Goal: Task Accomplishment & Management: Manage account settings

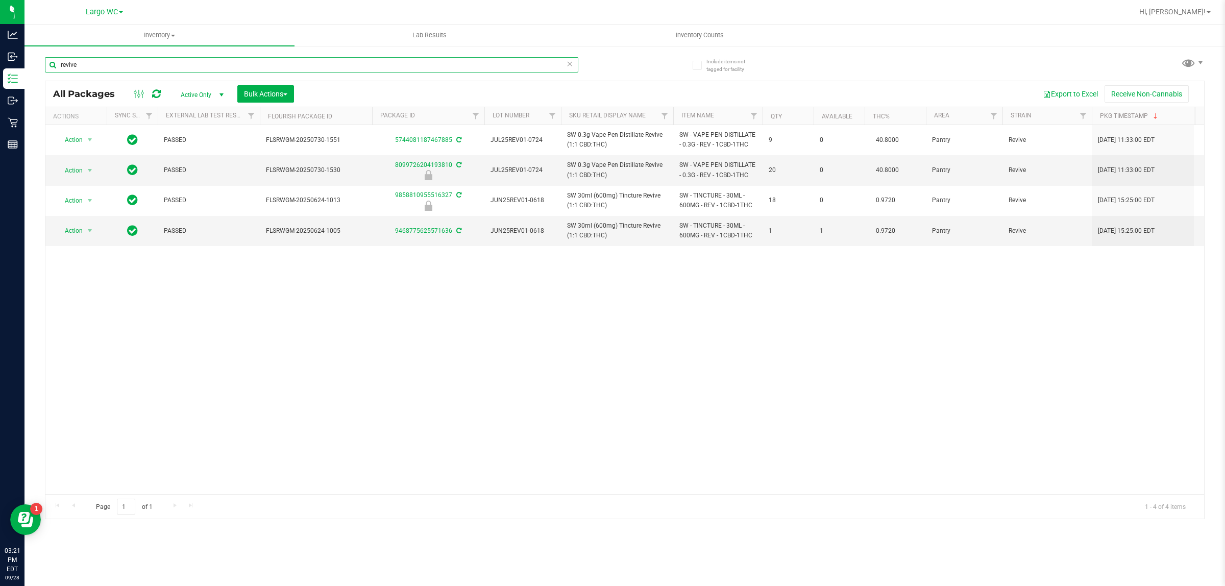
click at [292, 60] on input "revive" at bounding box center [311, 64] width 533 height 15
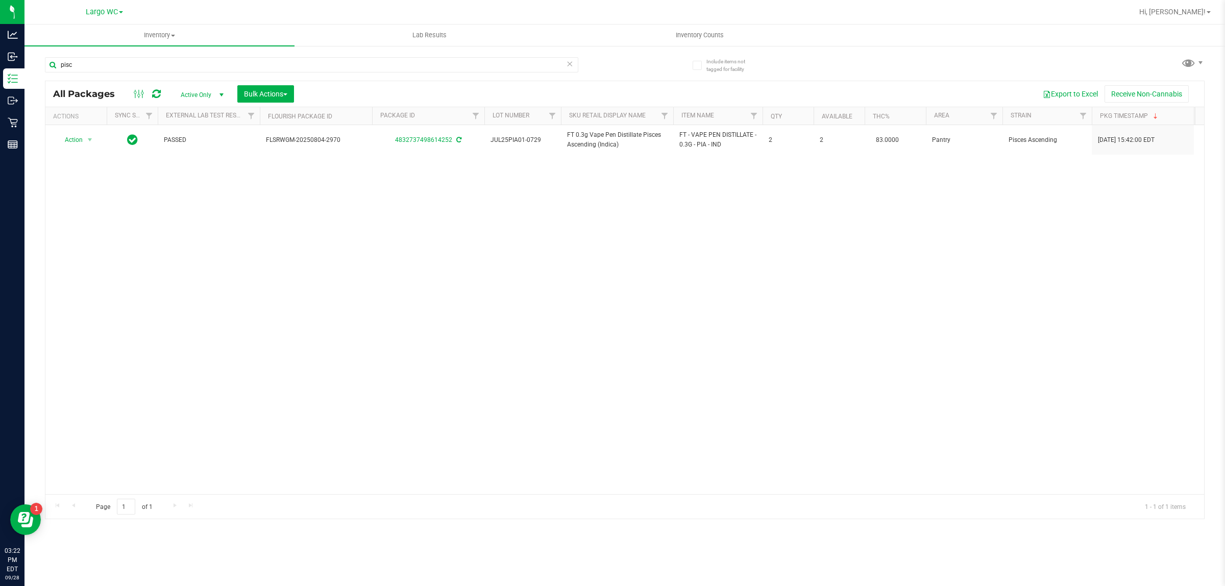
click at [579, 328] on div "Action Action Adjust qty Create package Edit attributes Global inventory Locate…" at bounding box center [624, 309] width 1159 height 369
click at [580, 327] on div "Action Action Adjust qty Create package Edit attributes Global inventory Locate…" at bounding box center [624, 309] width 1159 height 369
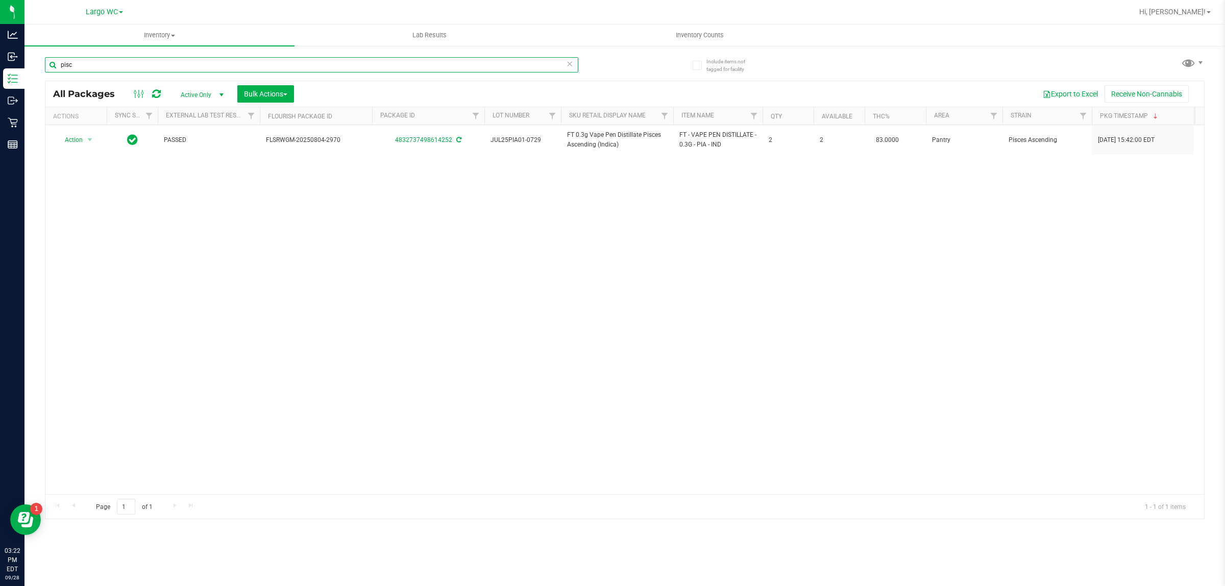
click at [203, 64] on input "pisc" at bounding box center [311, 64] width 533 height 15
type input "p"
click at [299, 62] on input "hash" at bounding box center [311, 64] width 533 height 15
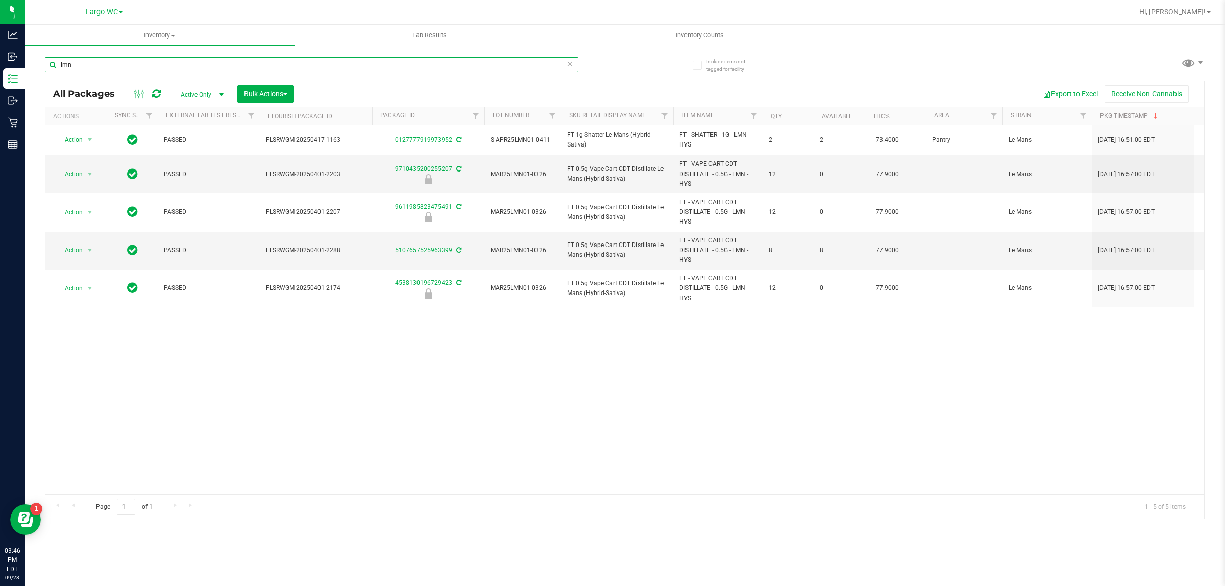
type input "lmn"
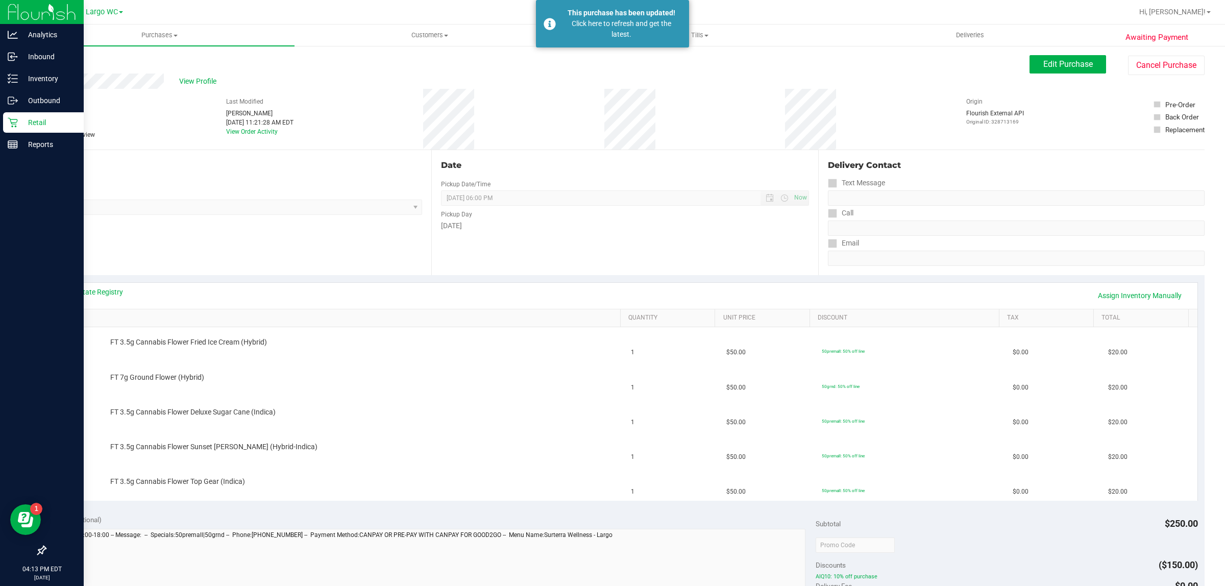
click at [4, 118] on div "Retail" at bounding box center [43, 122] width 81 height 20
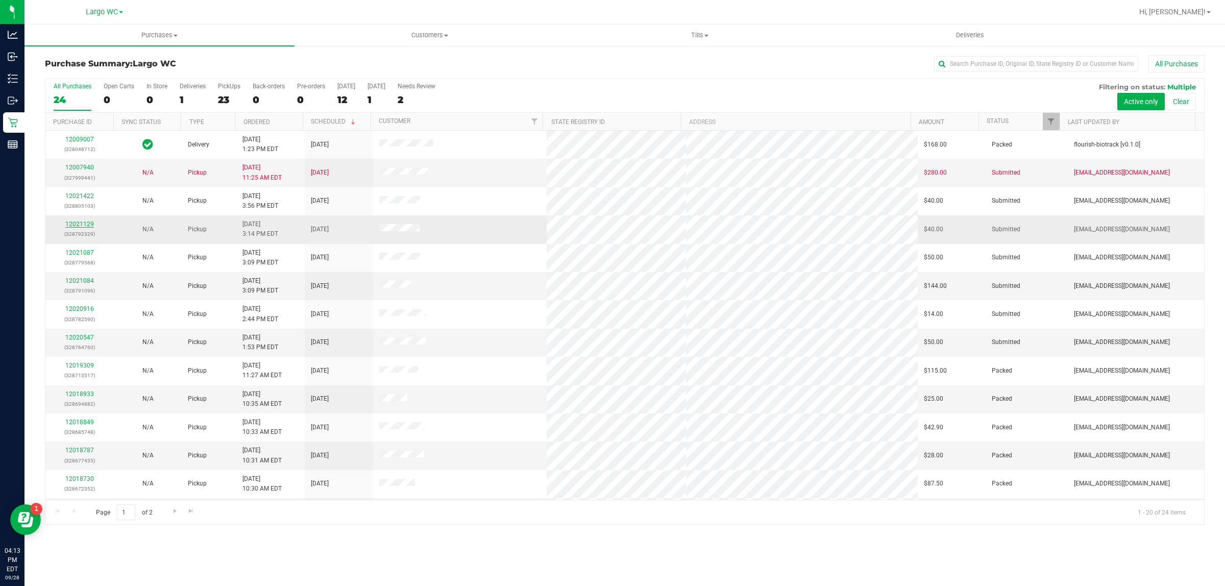
click at [84, 226] on link "12021129" at bounding box center [79, 223] width 29 height 7
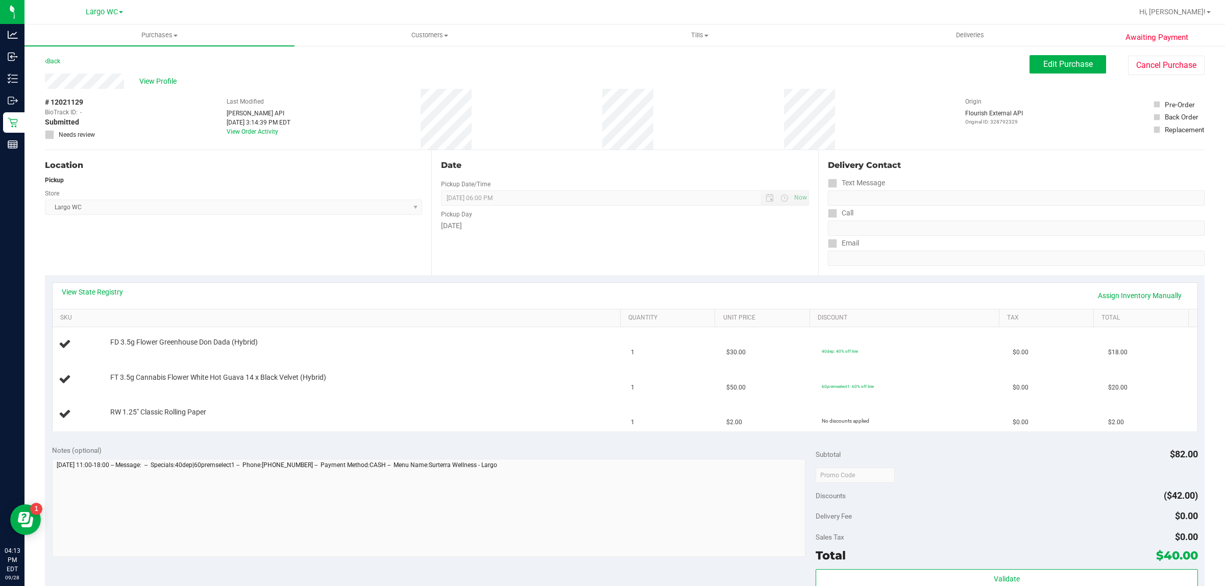
drag, startPoint x: 66, startPoint y: 100, endPoint x: 83, endPoint y: 100, distance: 16.8
click at [83, 100] on div "# 12021129 BioTrack ID: - Submitted Needs review" at bounding box center [70, 118] width 51 height 42
copy span "1129"
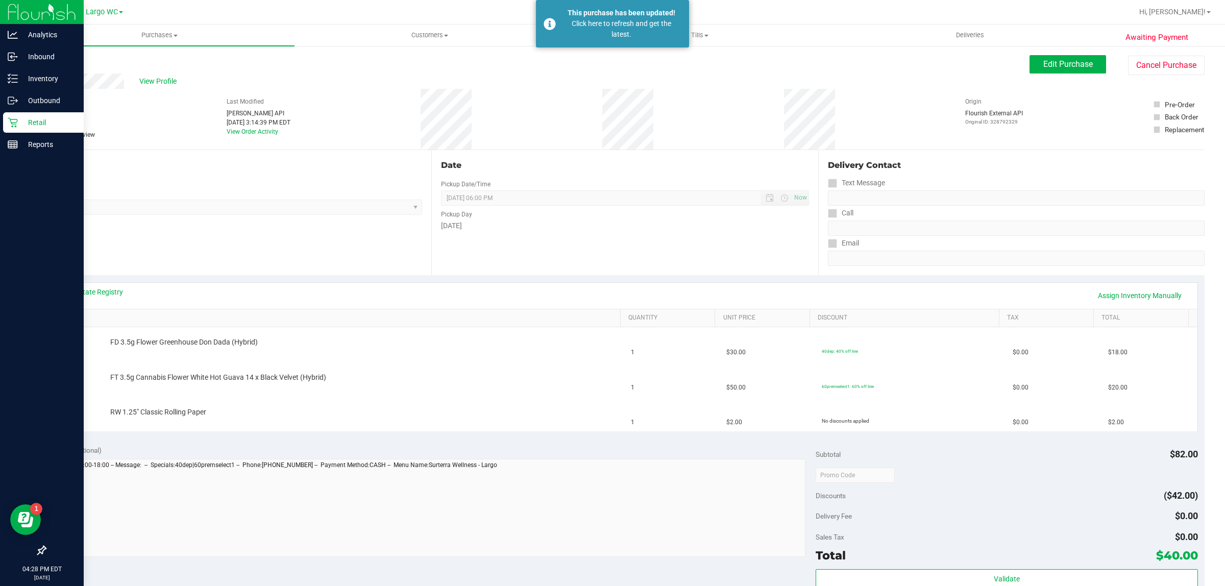
click at [4, 126] on div "Retail" at bounding box center [43, 122] width 81 height 20
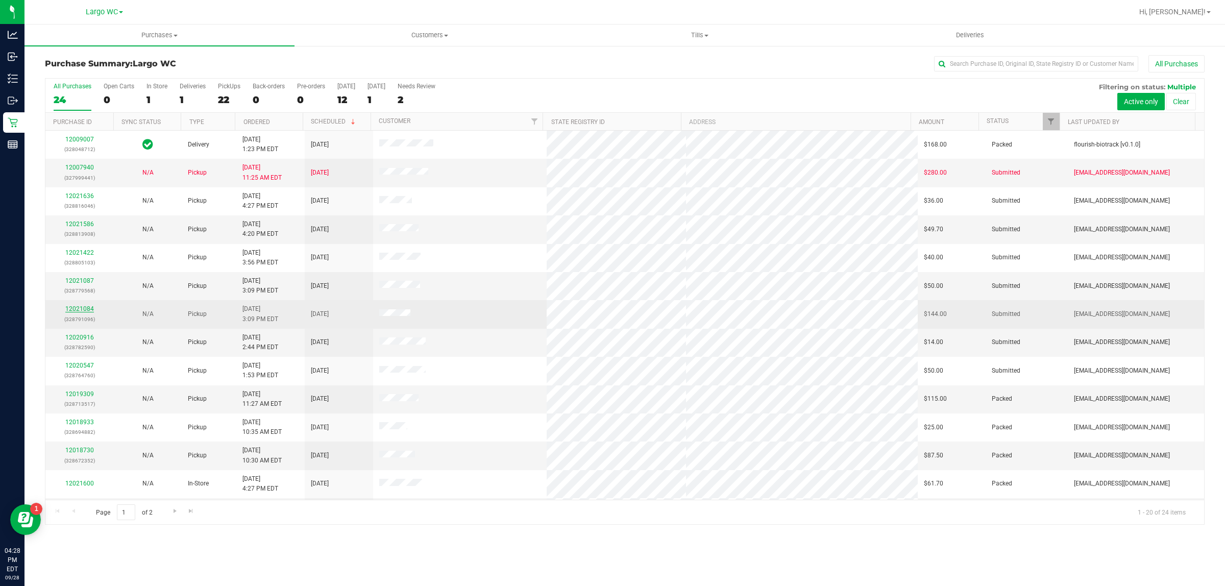
click at [78, 309] on link "12021084" at bounding box center [79, 308] width 29 height 7
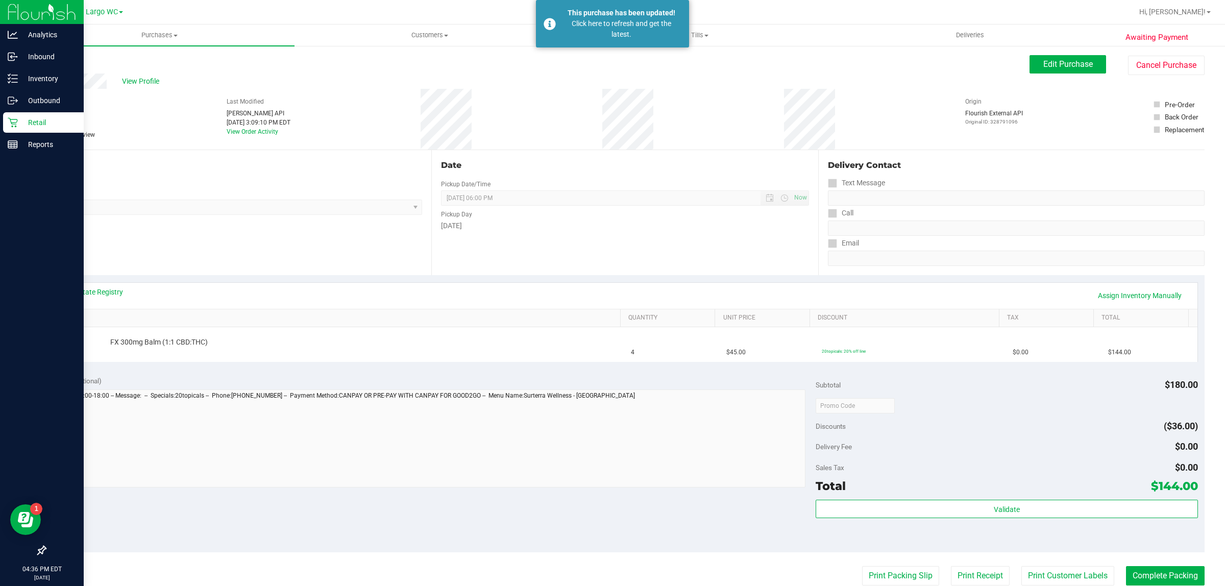
click at [21, 127] on p "Retail" at bounding box center [48, 122] width 61 height 12
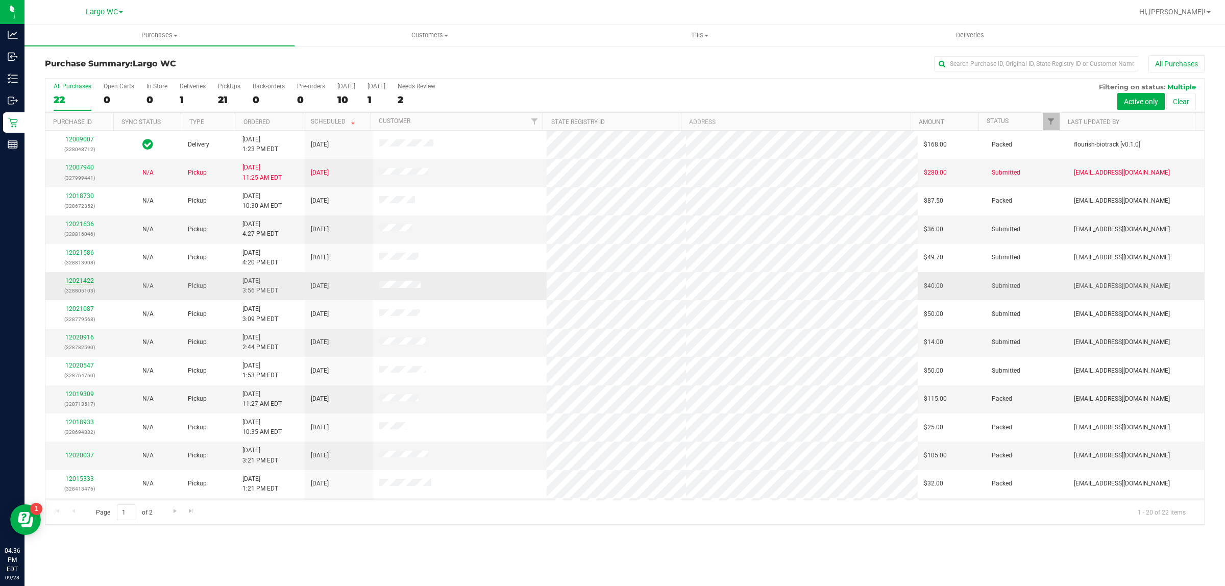
click at [79, 281] on link "12021422" at bounding box center [79, 280] width 29 height 7
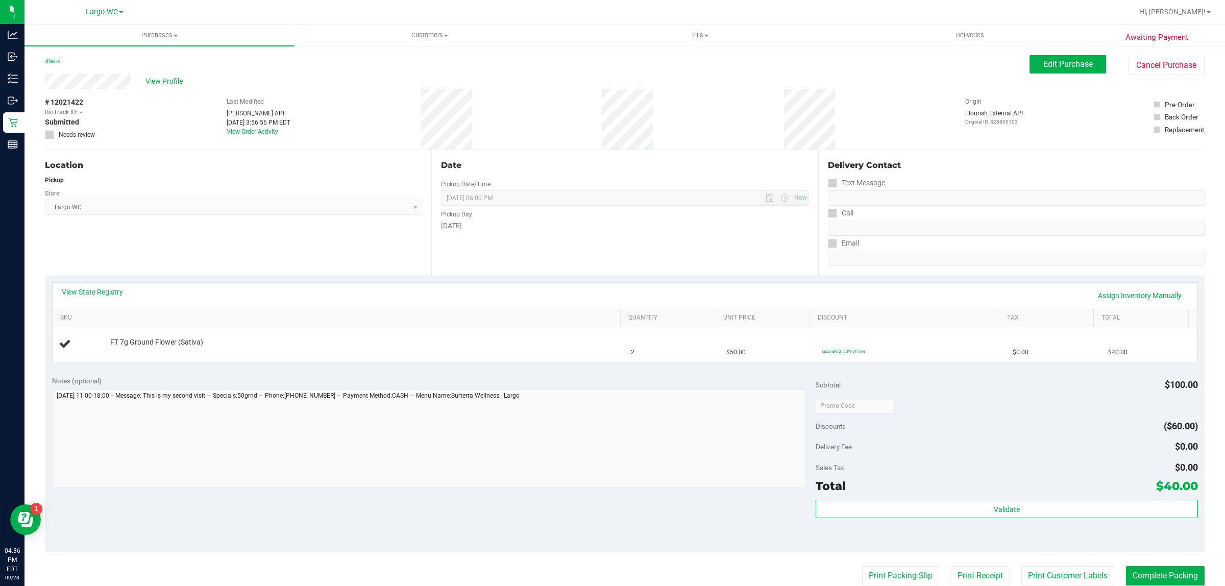
click at [439, 292] on div "View State Registry Assign Inventory Manually" at bounding box center [625, 295] width 1126 height 17
click at [287, 234] on div "Location Pickup Store Largo WC Select Store [PERSON_NAME][GEOGRAPHIC_DATA] [PER…" at bounding box center [238, 212] width 386 height 125
click at [281, 235] on div "Location Pickup Store Largo WC Select Store [PERSON_NAME][GEOGRAPHIC_DATA] [PER…" at bounding box center [238, 212] width 386 height 125
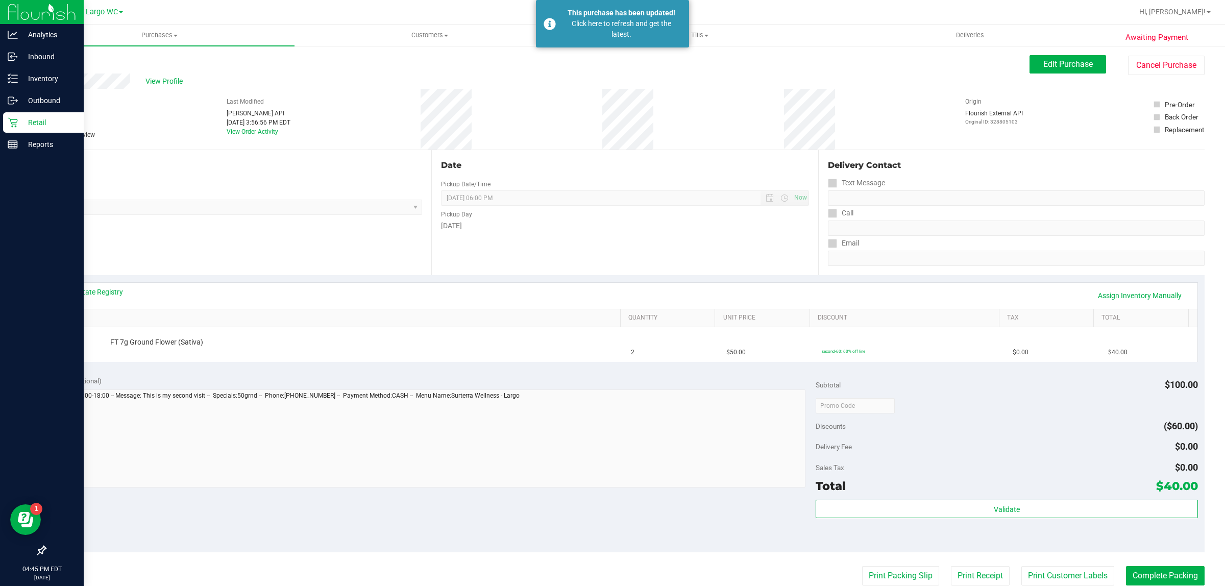
click at [9, 120] on icon at bounding box center [13, 122] width 10 height 10
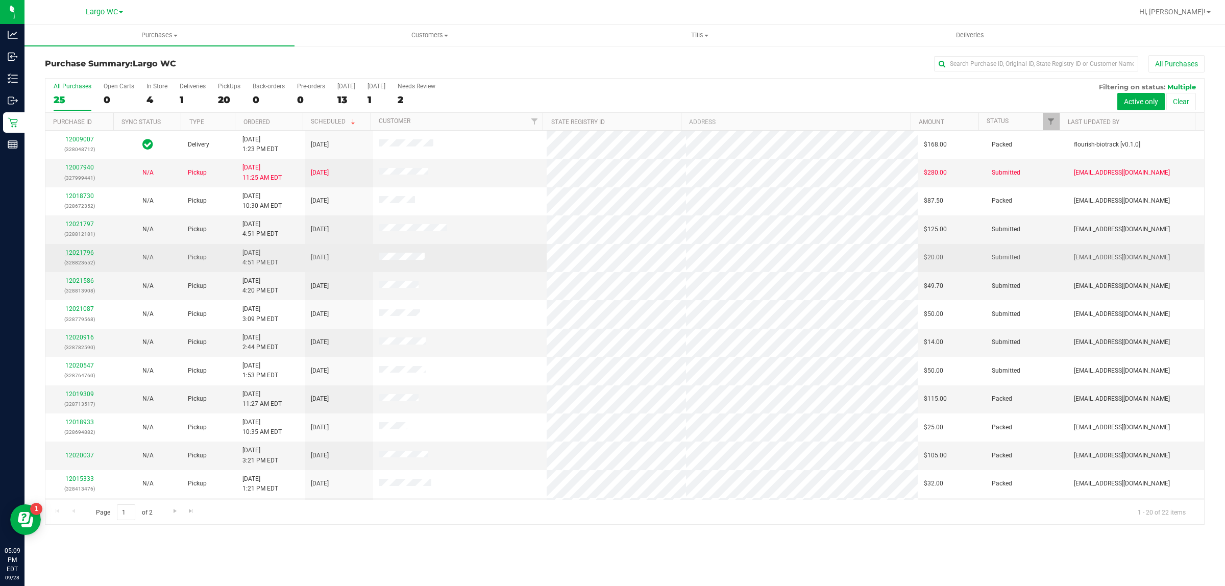
click at [81, 254] on link "12021796" at bounding box center [79, 252] width 29 height 7
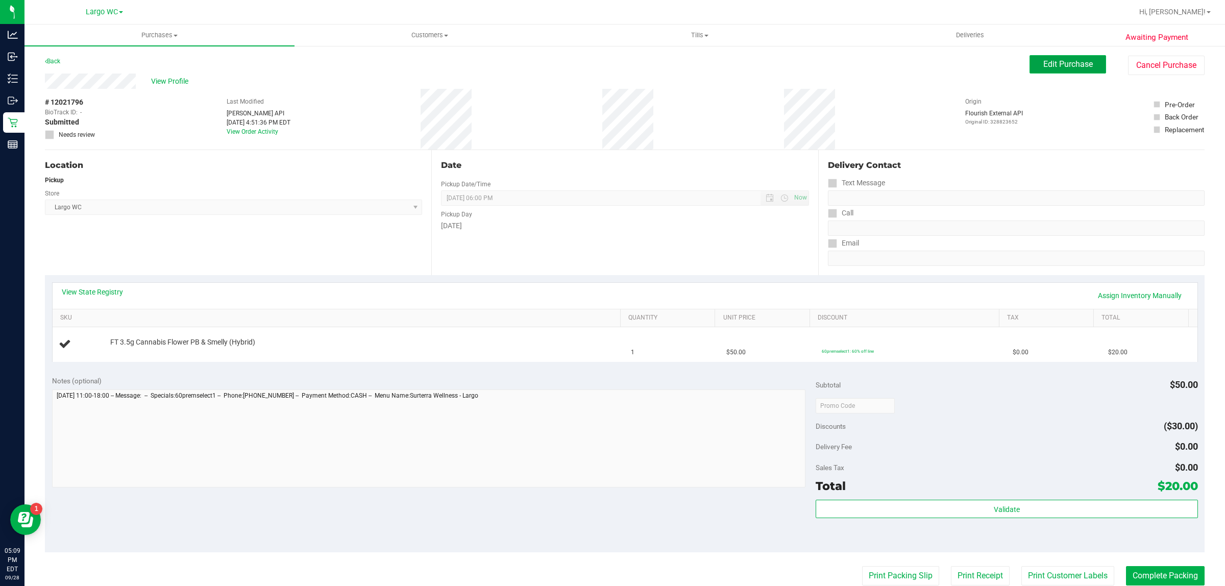
click at [1069, 62] on span "Edit Purchase" at bounding box center [1068, 64] width 50 height 10
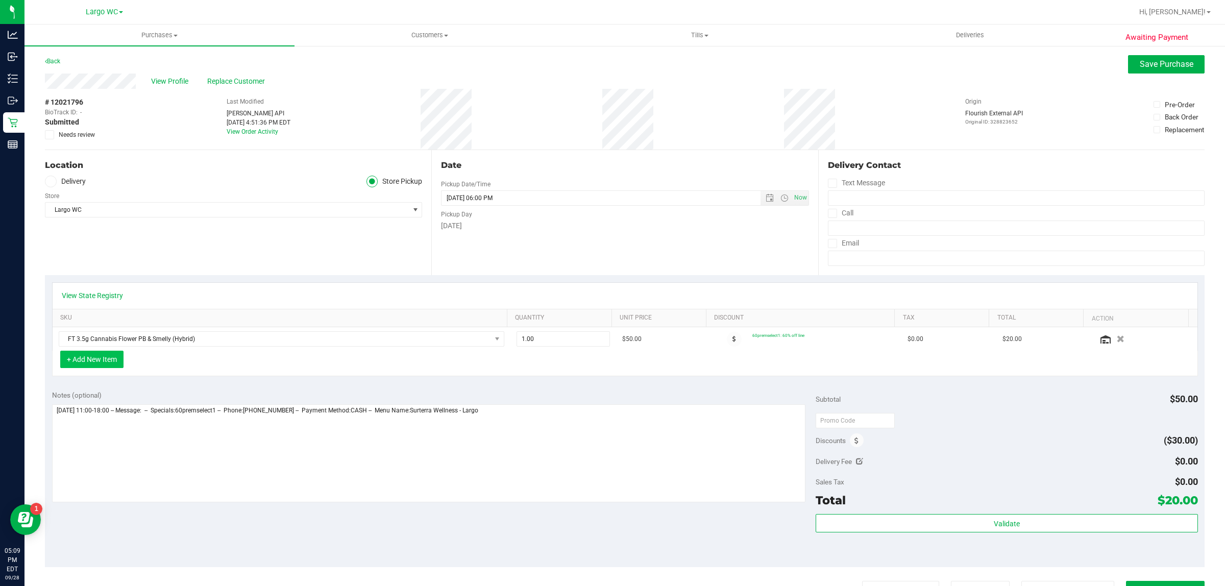
click at [79, 359] on button "+ Add New Item" at bounding box center [91, 359] width 63 height 17
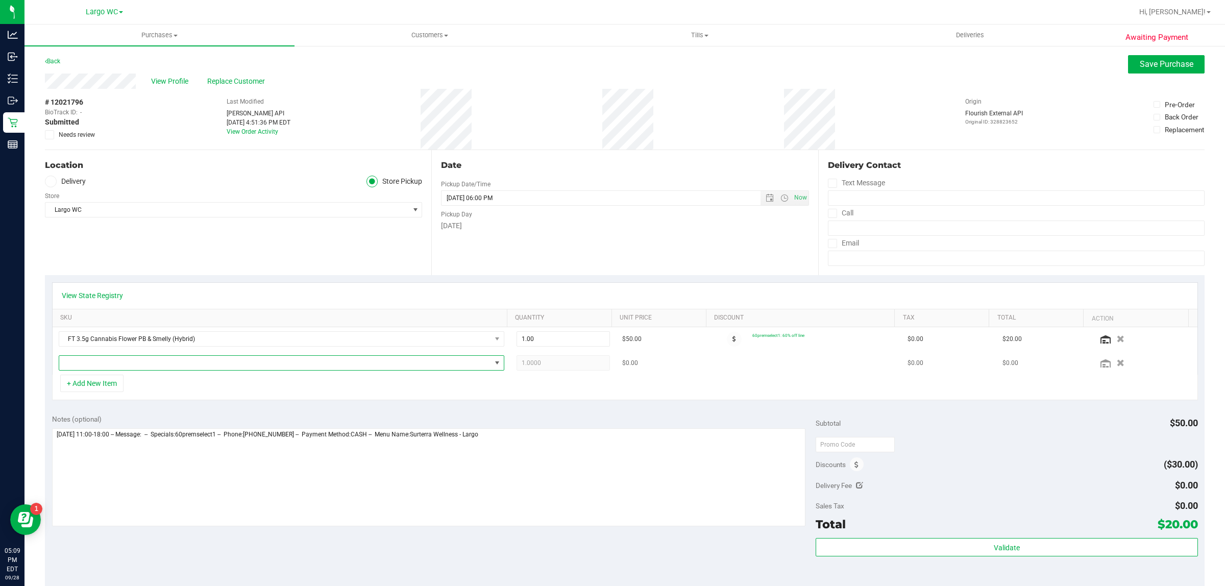
click at [274, 365] on span "NO DATA FOUND" at bounding box center [275, 363] width 432 height 14
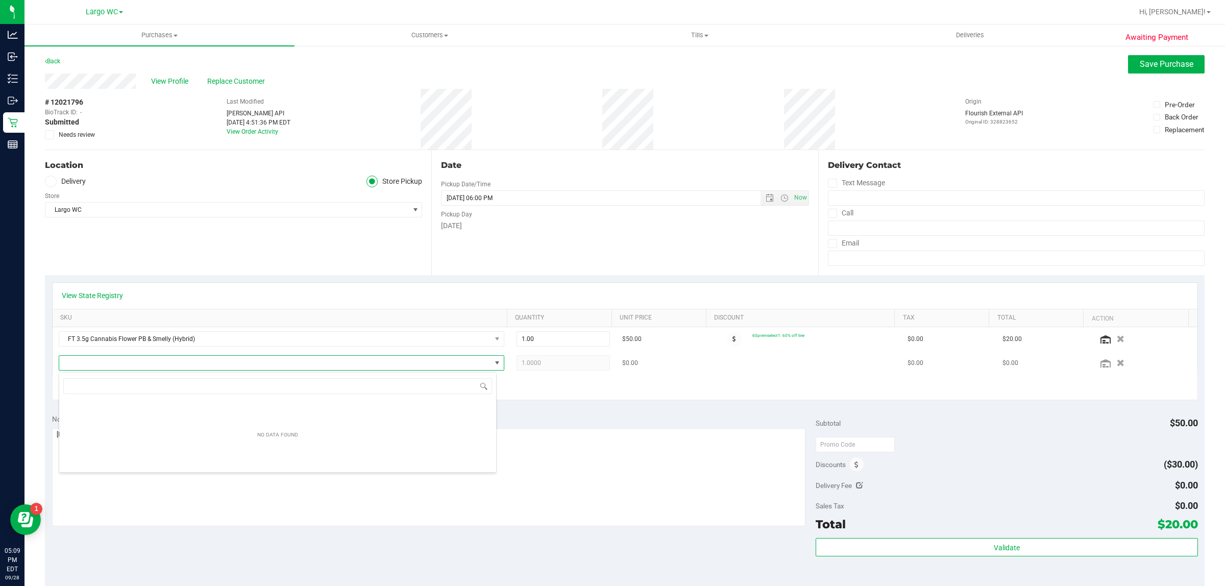
scroll to position [16, 438]
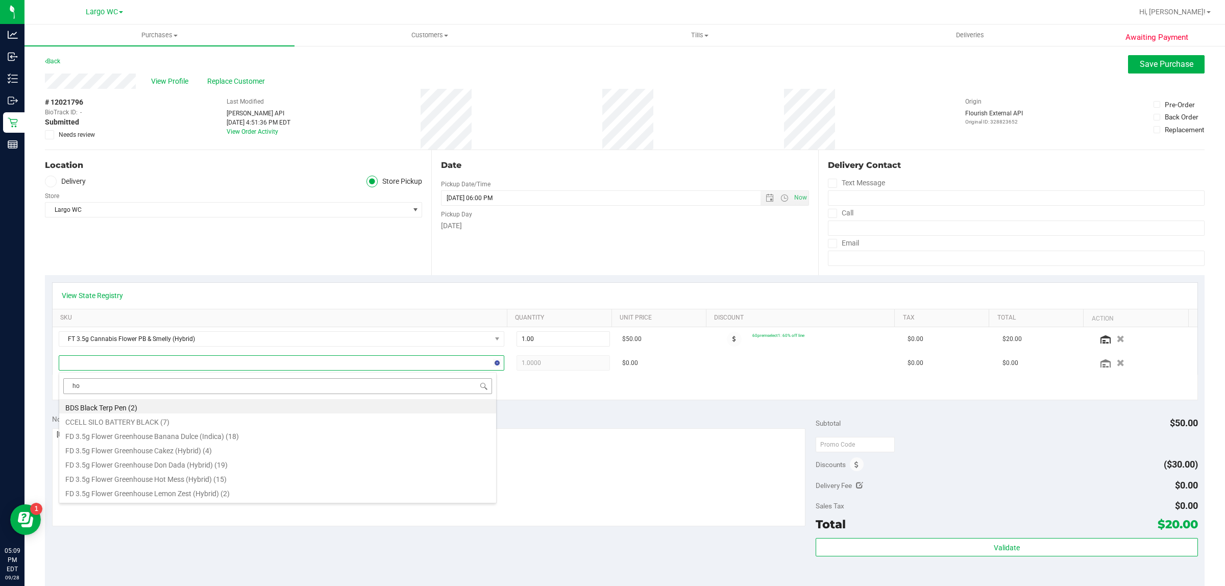
type input "hot"
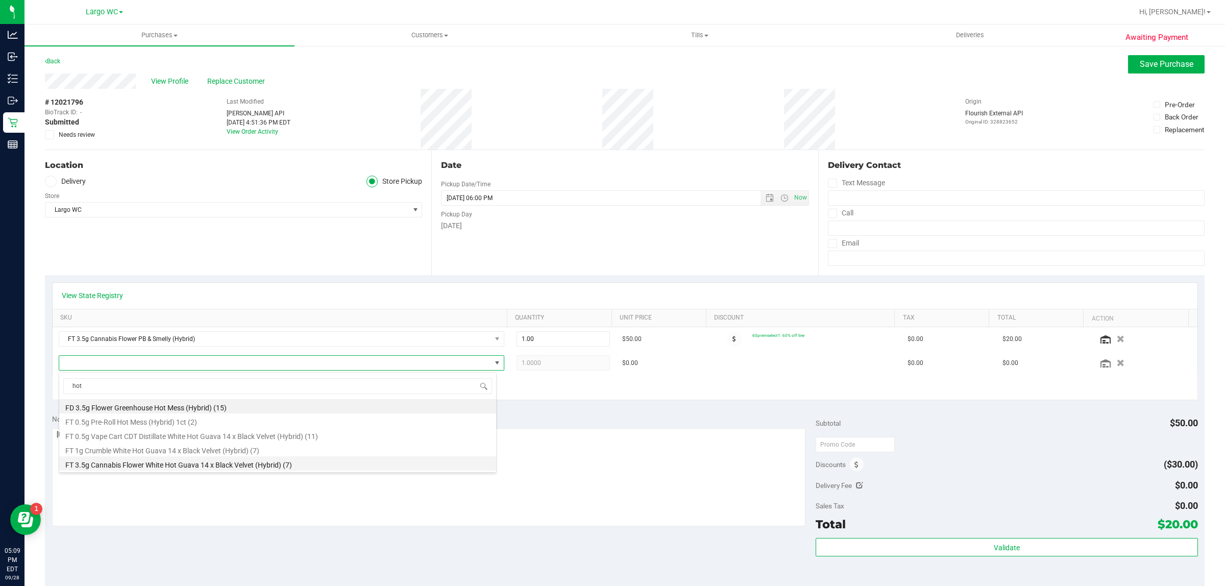
click at [261, 461] on li "FT 3.5g Cannabis Flower White Hot Guava 14 x Black Velvet (Hybrid) (7)" at bounding box center [277, 463] width 437 height 14
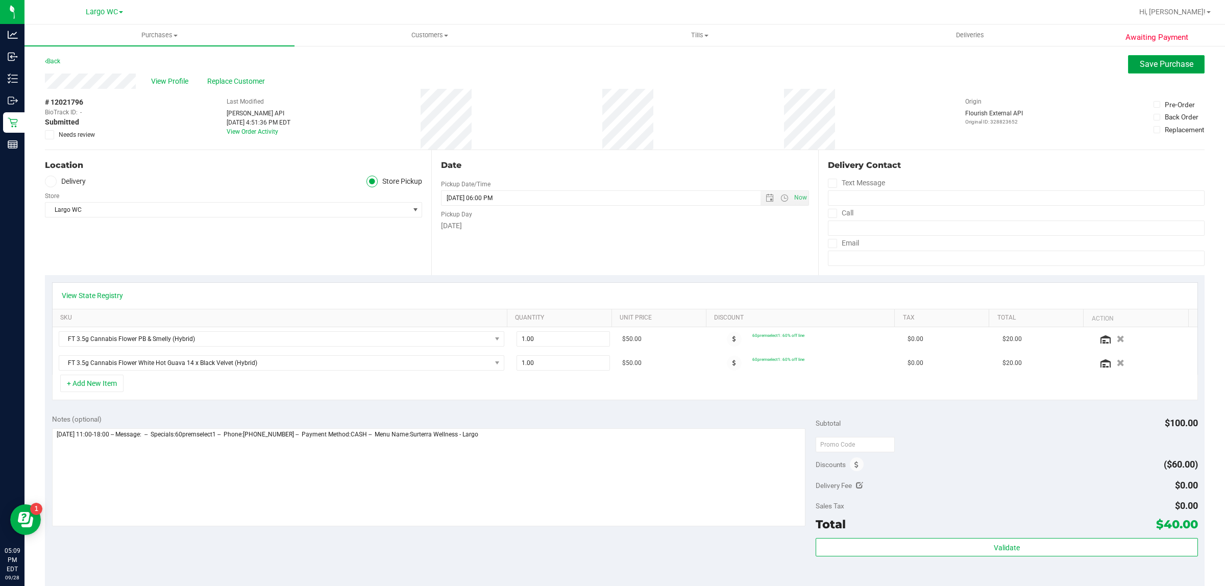
click at [1172, 61] on span "Save Purchase" at bounding box center [1167, 64] width 54 height 10
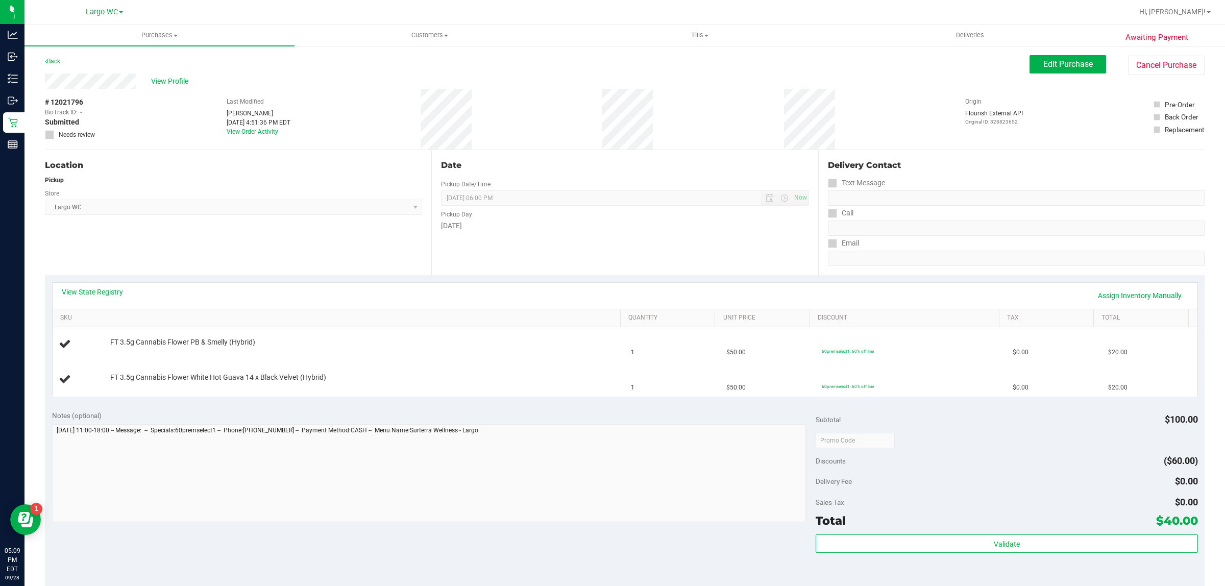
drag, startPoint x: 67, startPoint y: 100, endPoint x: 83, endPoint y: 100, distance: 15.8
click at [83, 100] on div "# 12021796 BioTrack ID: - Submitted Needs review" at bounding box center [70, 118] width 51 height 42
copy span "1796"
click at [1003, 176] on div "Text Message" at bounding box center [1016, 183] width 377 height 15
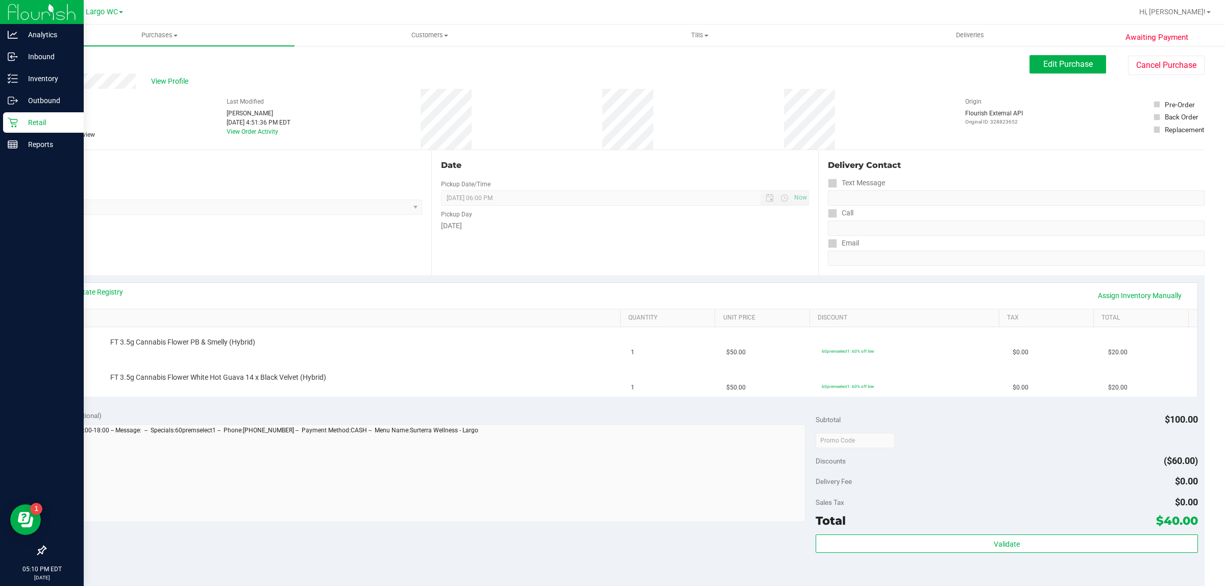
click at [20, 119] on p "Retail" at bounding box center [48, 122] width 61 height 12
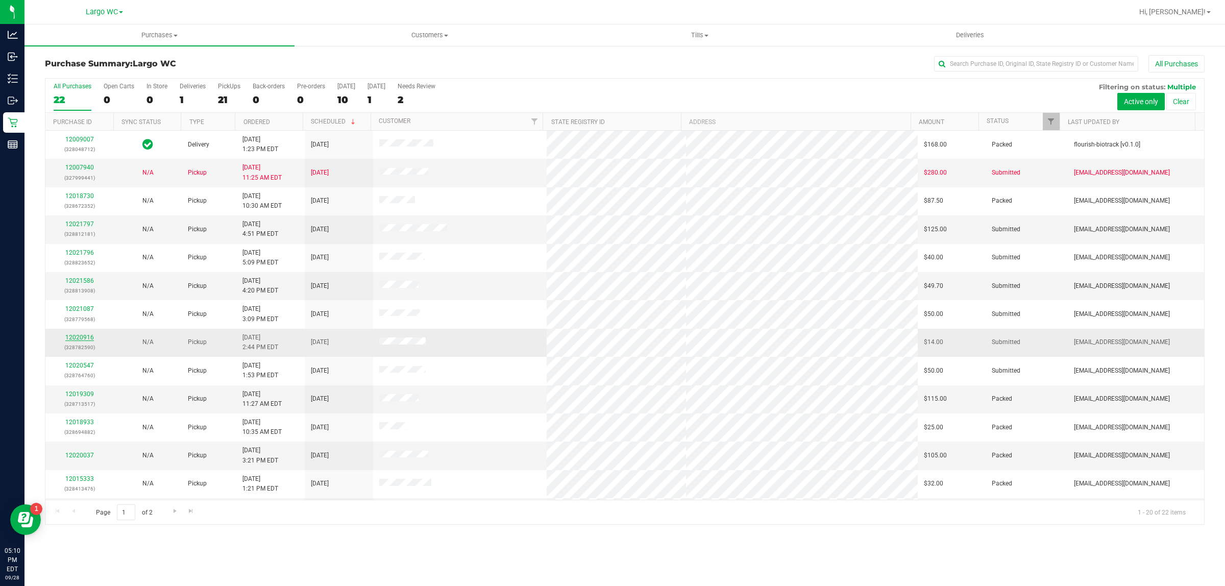
click at [83, 338] on link "12020916" at bounding box center [79, 337] width 29 height 7
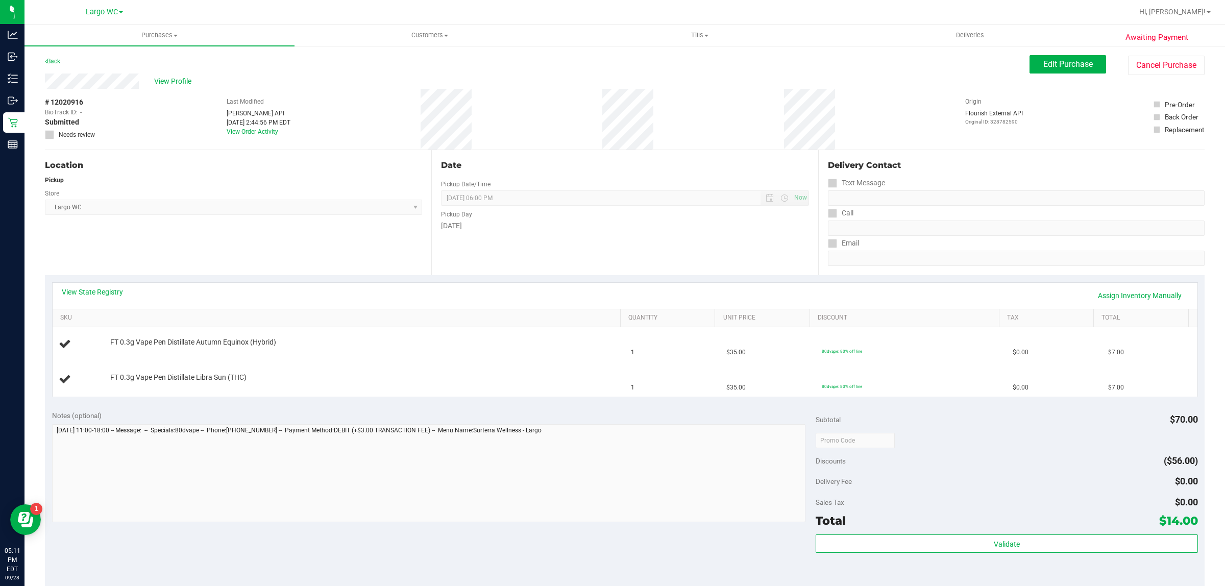
click at [158, 240] on div "Location Pickup Store Largo WC Select Store [PERSON_NAME][GEOGRAPHIC_DATA] [PER…" at bounding box center [238, 212] width 386 height 125
drag, startPoint x: 67, startPoint y: 101, endPoint x: 83, endPoint y: 102, distance: 15.9
click at [83, 102] on span "# 12020916" at bounding box center [64, 102] width 38 height 11
copy span "0916"
click at [1035, 284] on div "View State Registry Assign Inventory Manually" at bounding box center [625, 296] width 1145 height 26
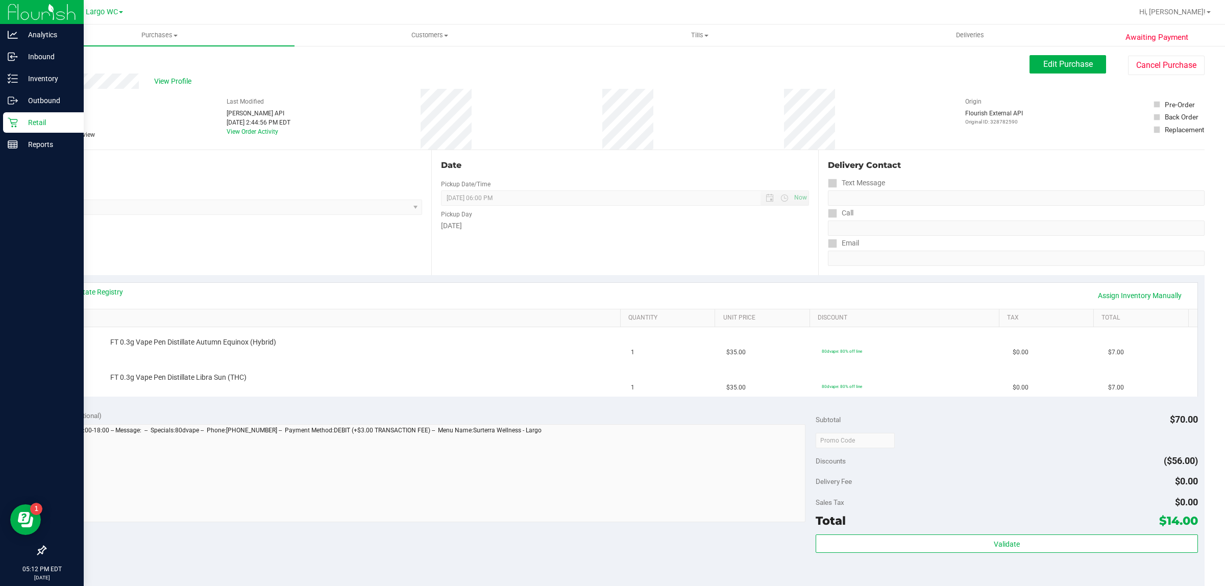
click at [12, 123] on icon at bounding box center [13, 122] width 10 height 10
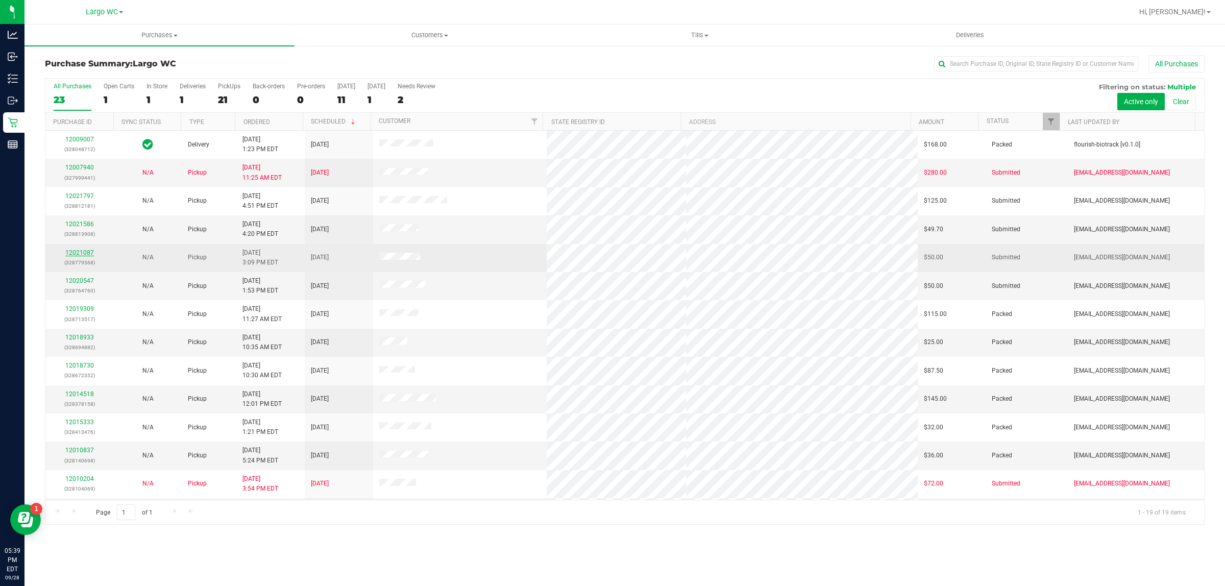
click at [84, 254] on link "12021087" at bounding box center [79, 252] width 29 height 7
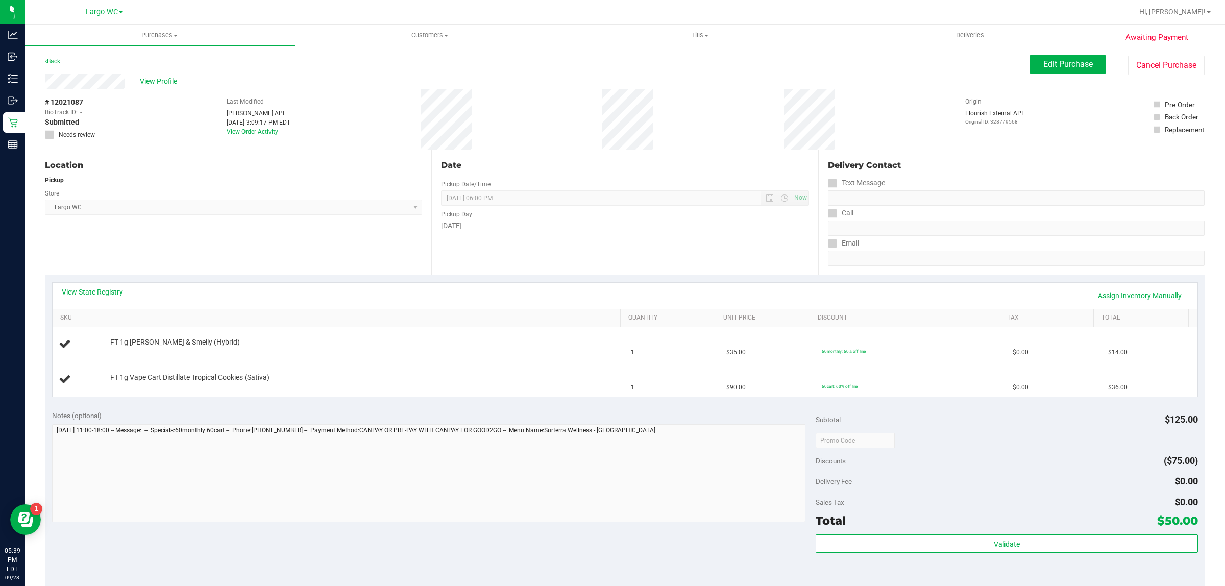
drag, startPoint x: 67, startPoint y: 101, endPoint x: 83, endPoint y: 103, distance: 16.0
click at [83, 103] on span "# 12021087" at bounding box center [64, 102] width 38 height 11
copy span "1087"
click at [266, 233] on div "Location Pickup Store Largo WC Select Store [PERSON_NAME][GEOGRAPHIC_DATA] [PER…" at bounding box center [238, 212] width 386 height 125
click at [1070, 60] on span "Edit Purchase" at bounding box center [1068, 64] width 50 height 10
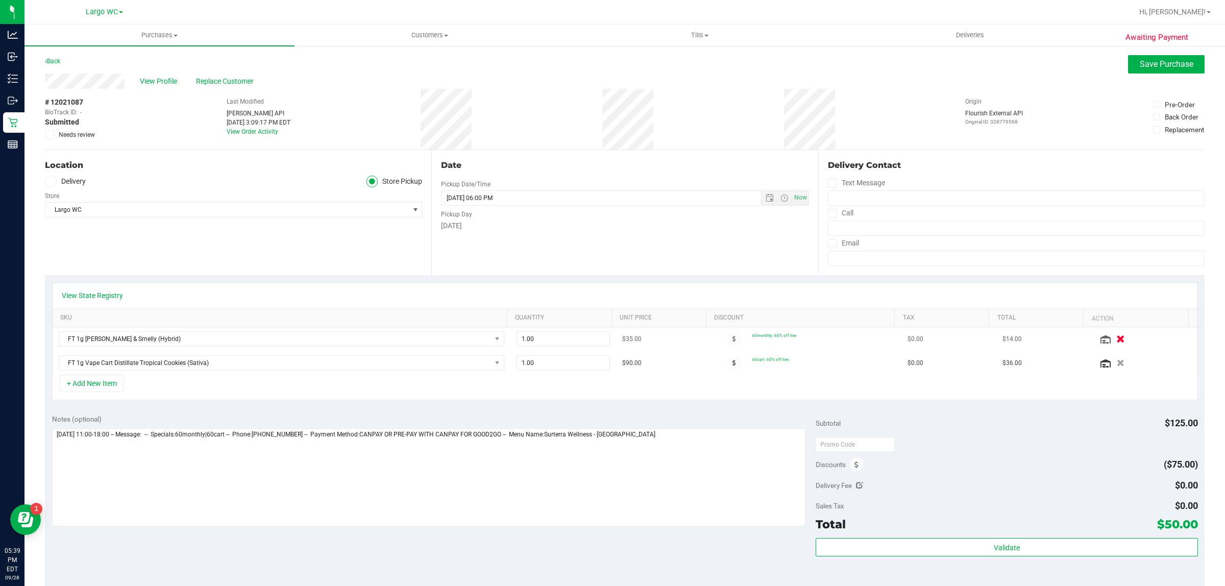
click at [1117, 341] on icon "button" at bounding box center [1121, 339] width 9 height 8
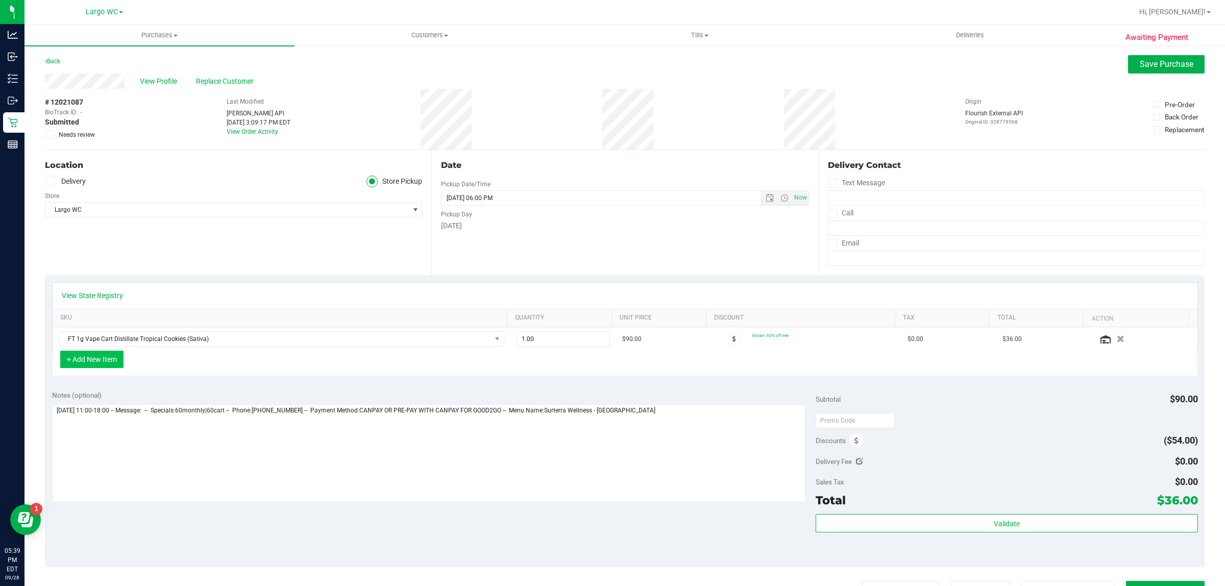
click at [97, 360] on button "+ Add New Item" at bounding box center [91, 359] width 63 height 17
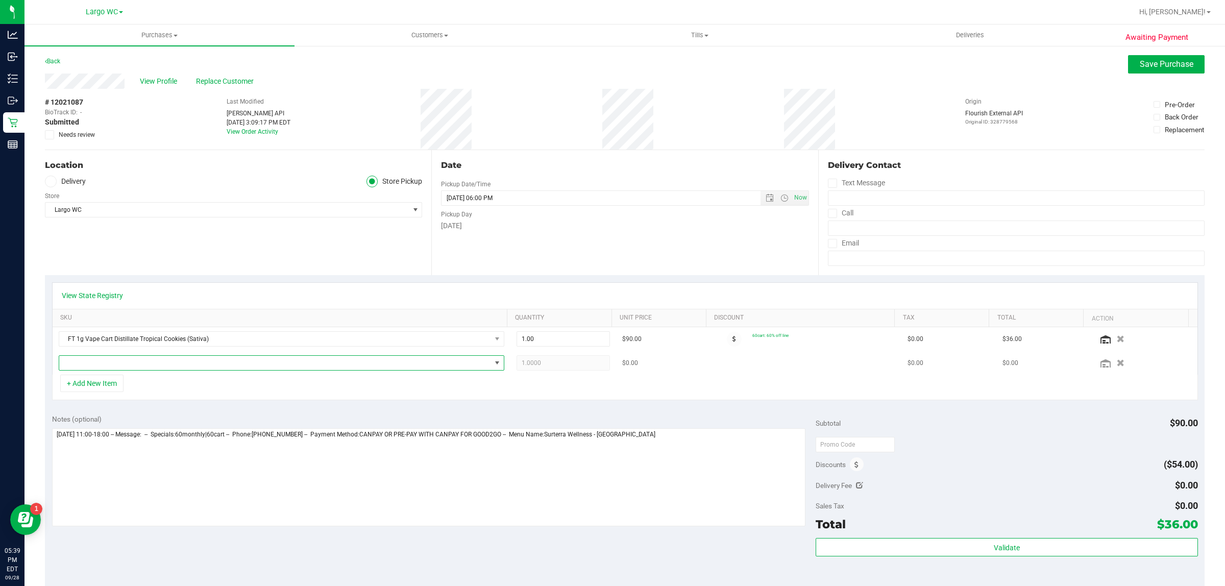
click at [316, 368] on span "NO DATA FOUND" at bounding box center [275, 363] width 432 height 14
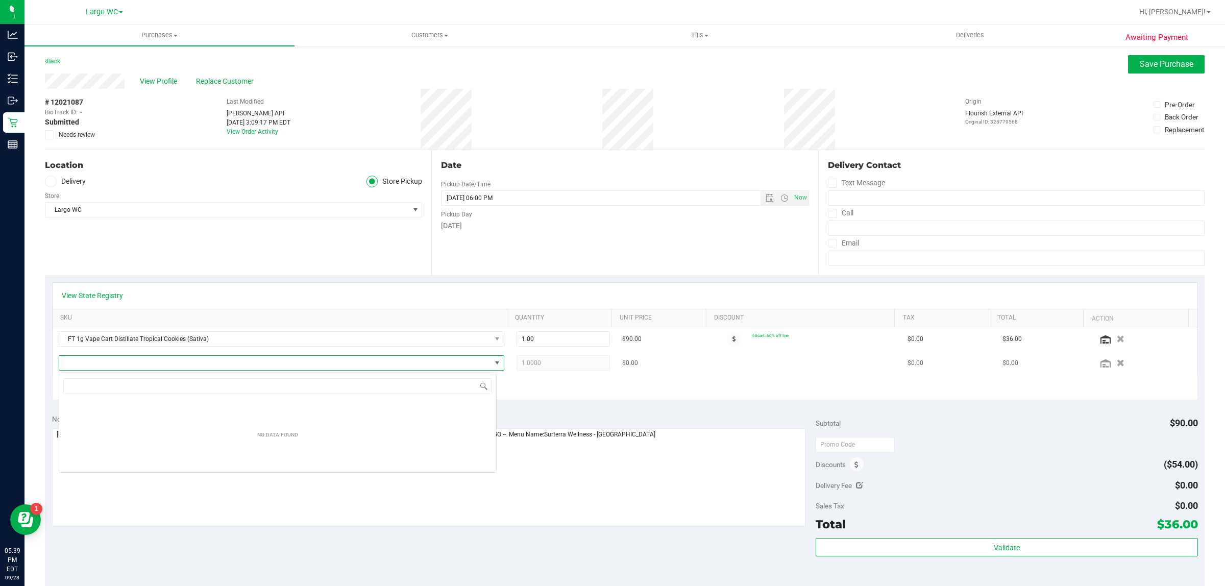
scroll to position [16, 438]
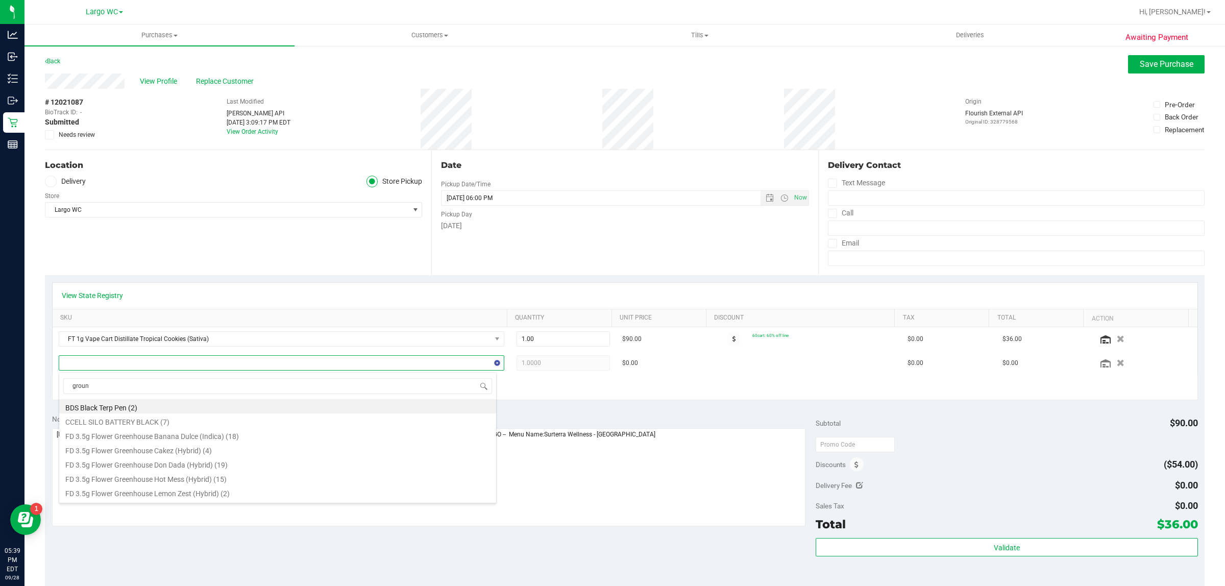
type input "ground"
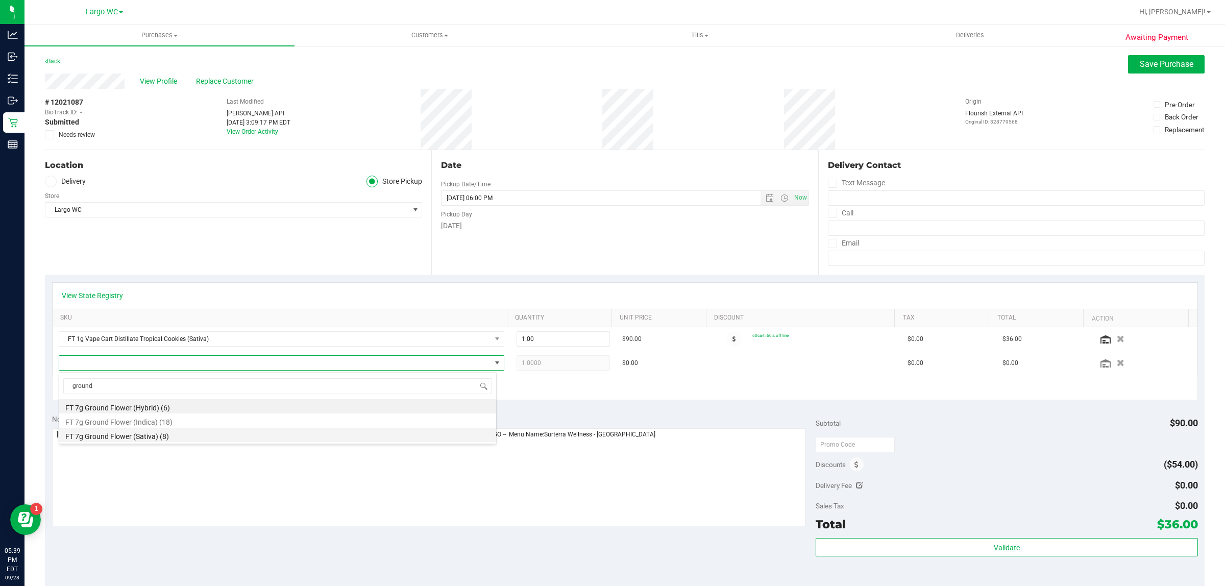
click at [212, 435] on li "FT 7g Ground Flower (Sativa) (8)" at bounding box center [277, 435] width 437 height 14
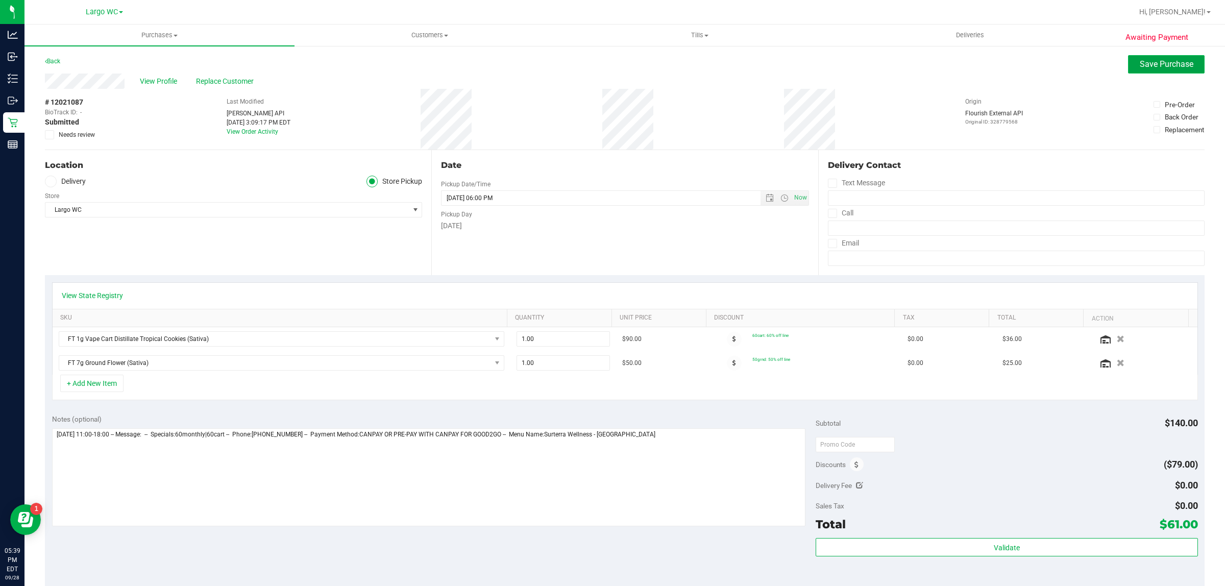
click at [1159, 63] on span "Save Purchase" at bounding box center [1167, 64] width 54 height 10
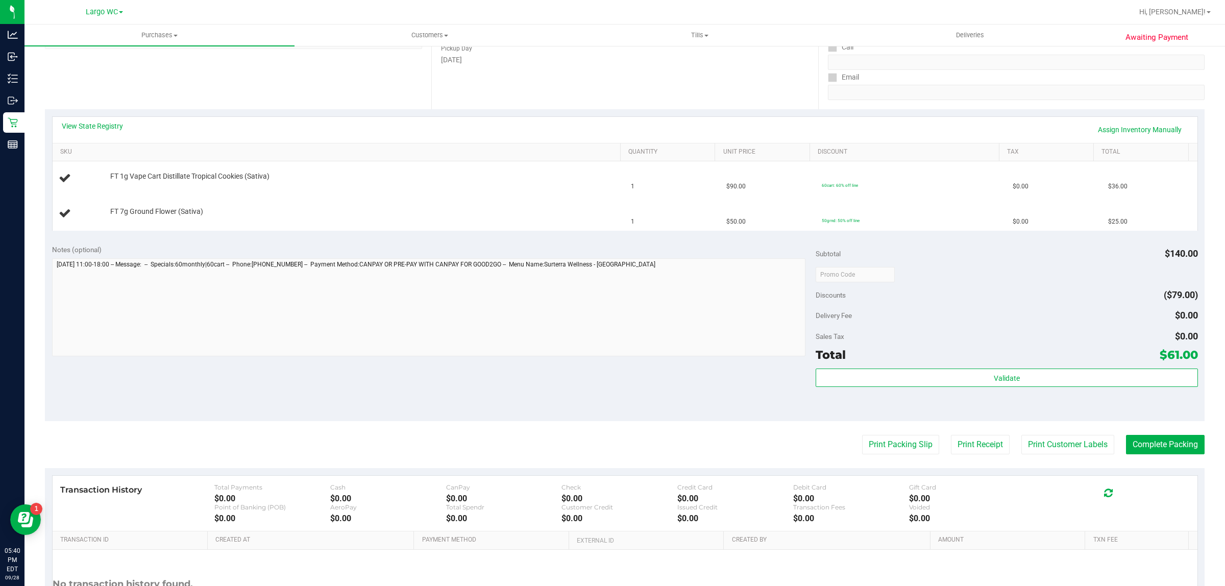
scroll to position [258, 0]
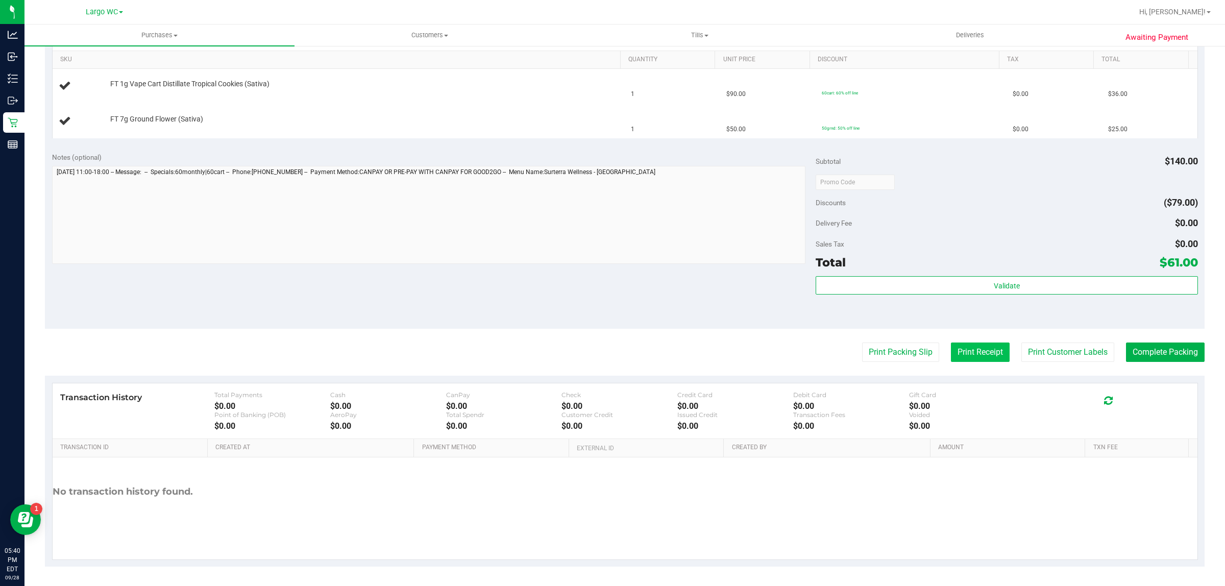
click at [1038, 402] on div "Total Payments $0.00 Cash $0.00 CanPay $0.00 Check $0.00 Credit Card $0.00 Debi…" at bounding box center [637, 411] width 847 height 40
click at [847, 204] on div "Discounts ($79.00)" at bounding box center [1007, 202] width 382 height 18
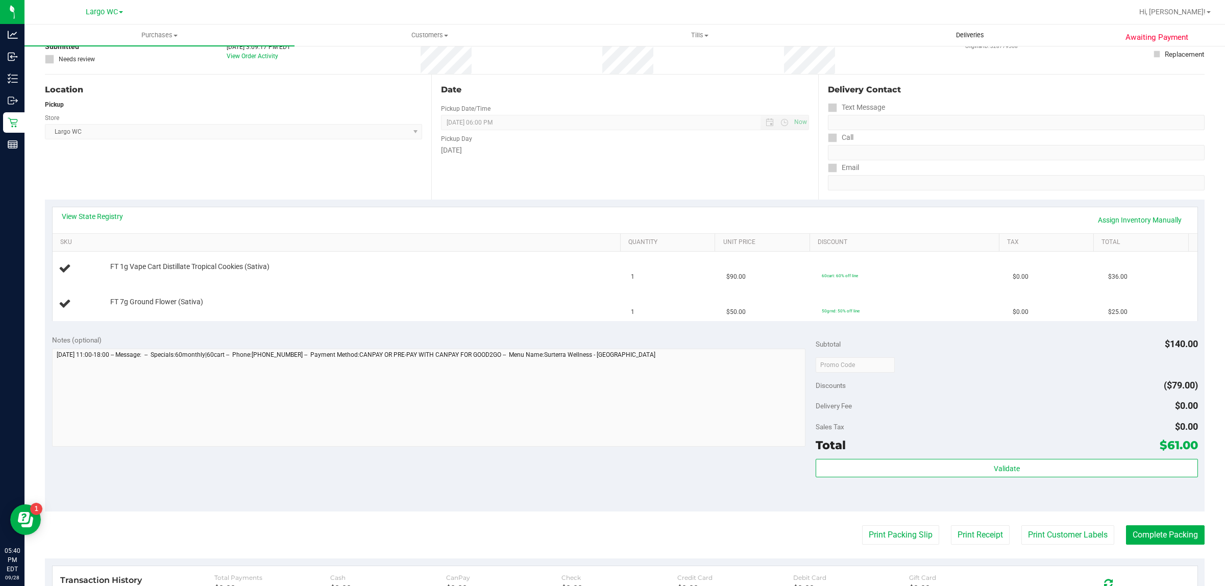
scroll to position [0, 0]
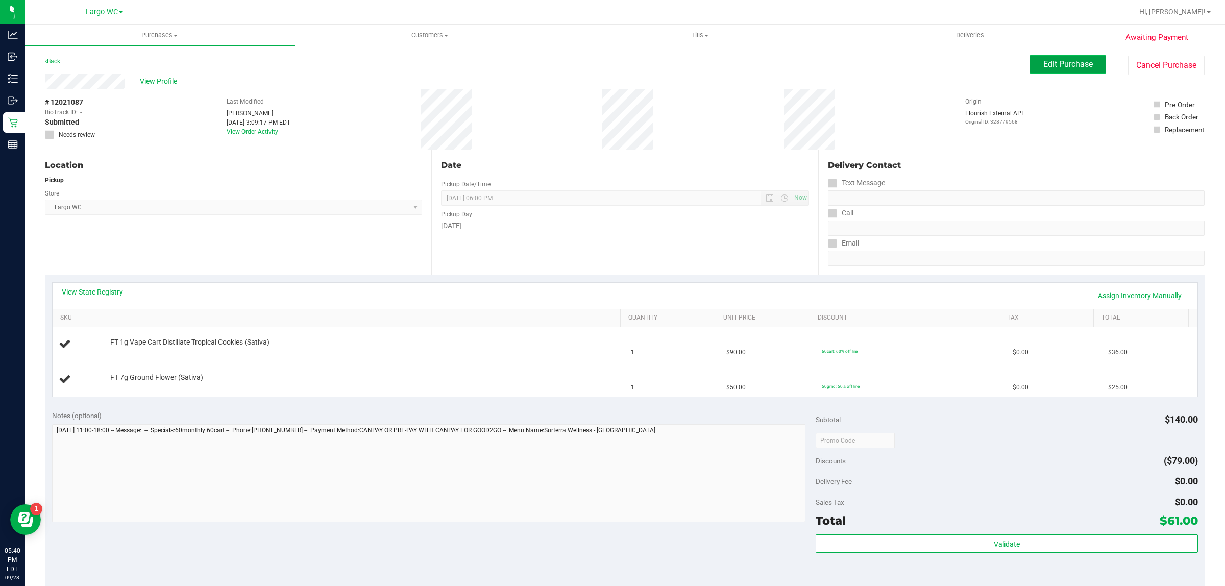
click at [1046, 70] on button "Edit Purchase" at bounding box center [1067, 64] width 77 height 18
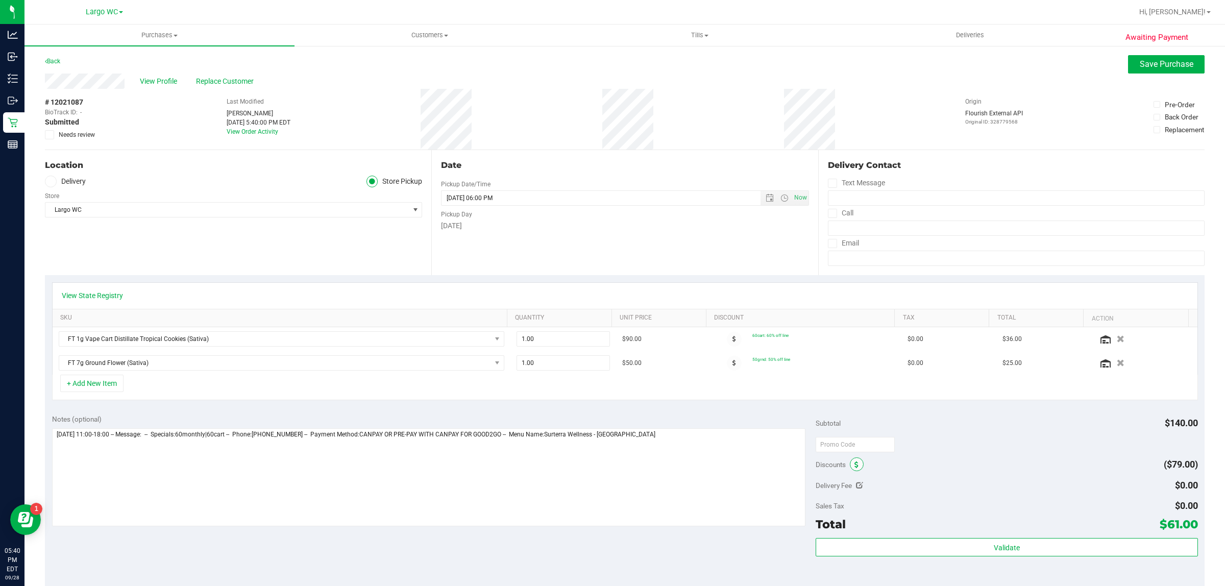
click at [854, 464] on icon at bounding box center [856, 464] width 4 height 7
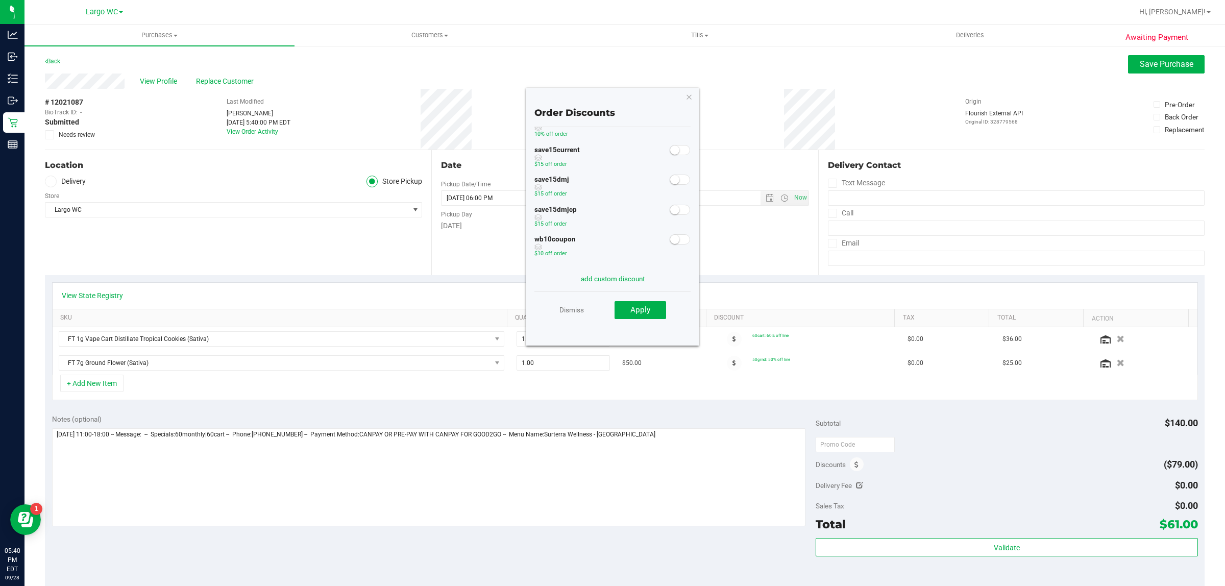
scroll to position [91, 0]
click at [575, 310] on link "Dismiss" at bounding box center [571, 310] width 24 height 18
